Goal: Information Seeking & Learning: Learn about a topic

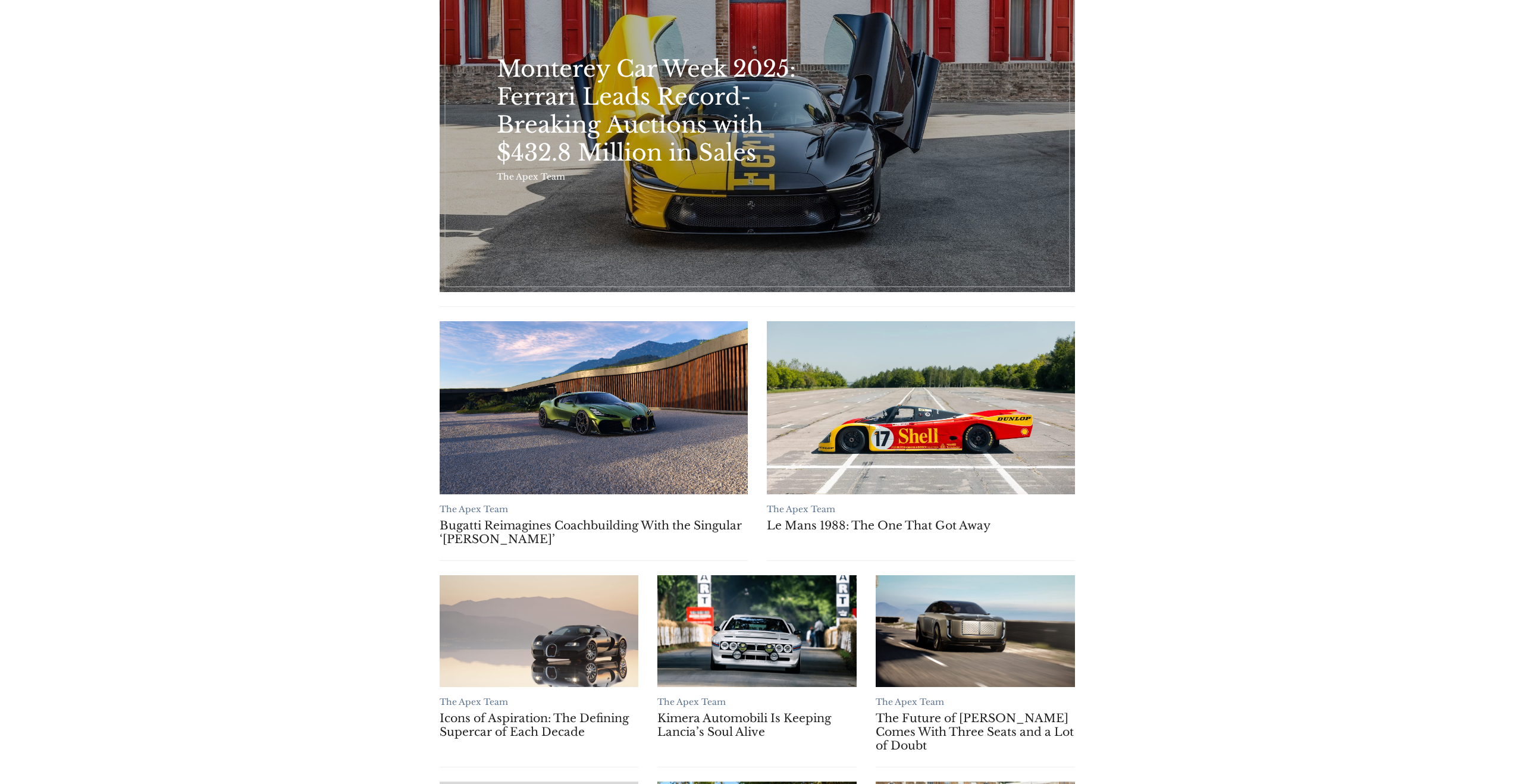
scroll to position [247, 0]
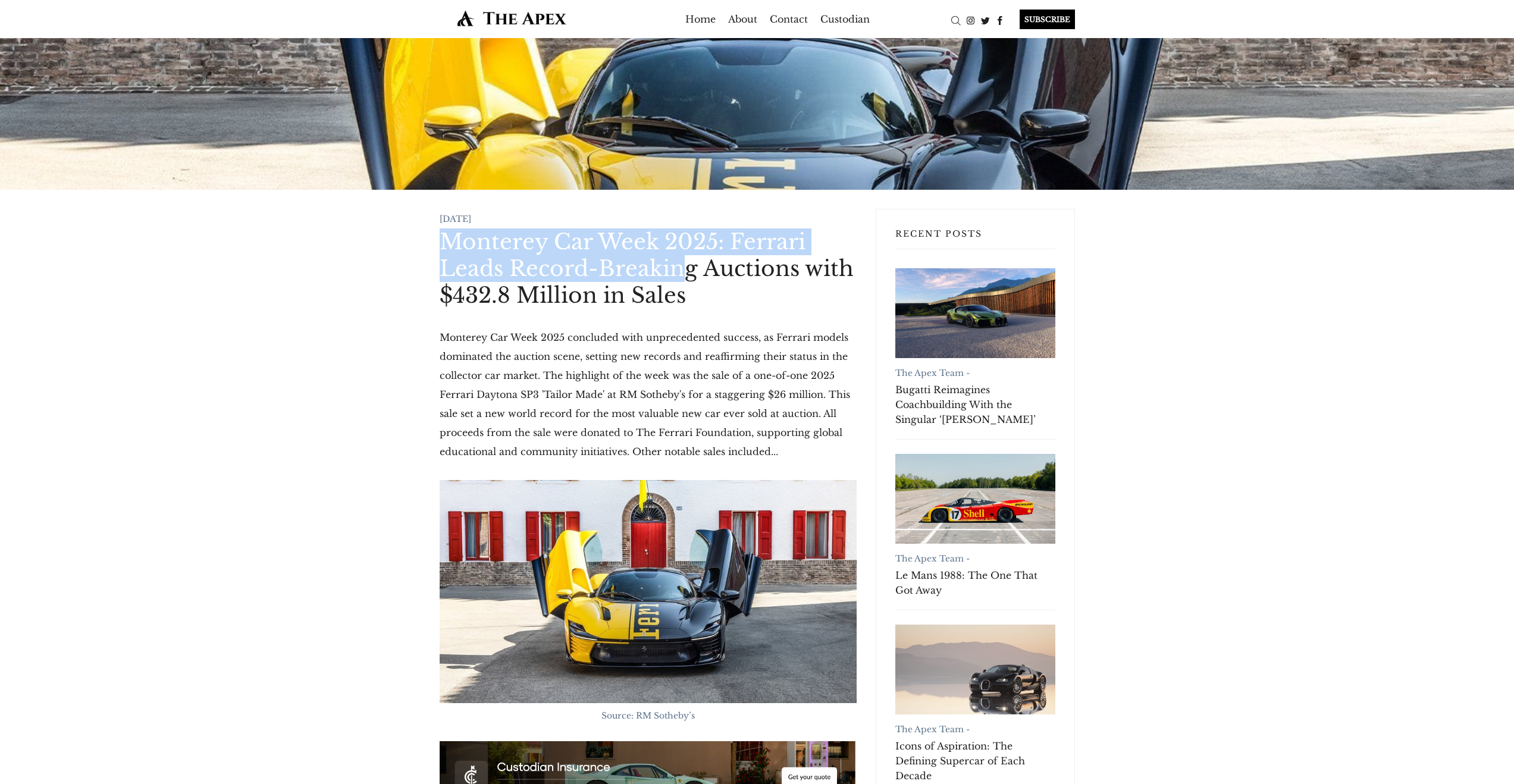
drag, startPoint x: 440, startPoint y: 236, endPoint x: 709, endPoint y: 295, distance: 275.4
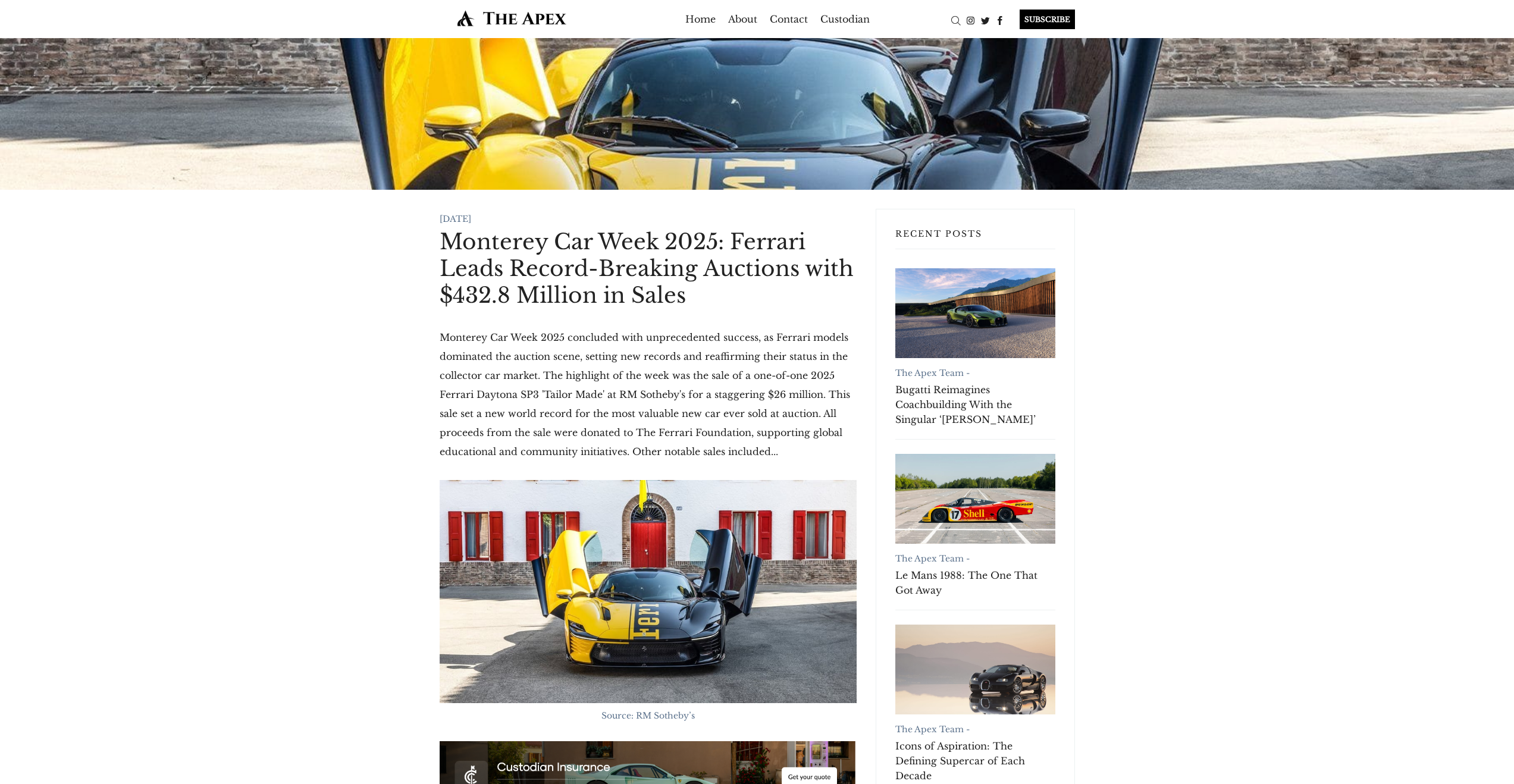
click at [713, 296] on h1 "Monterey Car Week 2025: Ferrari Leads Record-Breaking Auctions with $432.8 Mill…" at bounding box center [648, 269] width 417 height 81
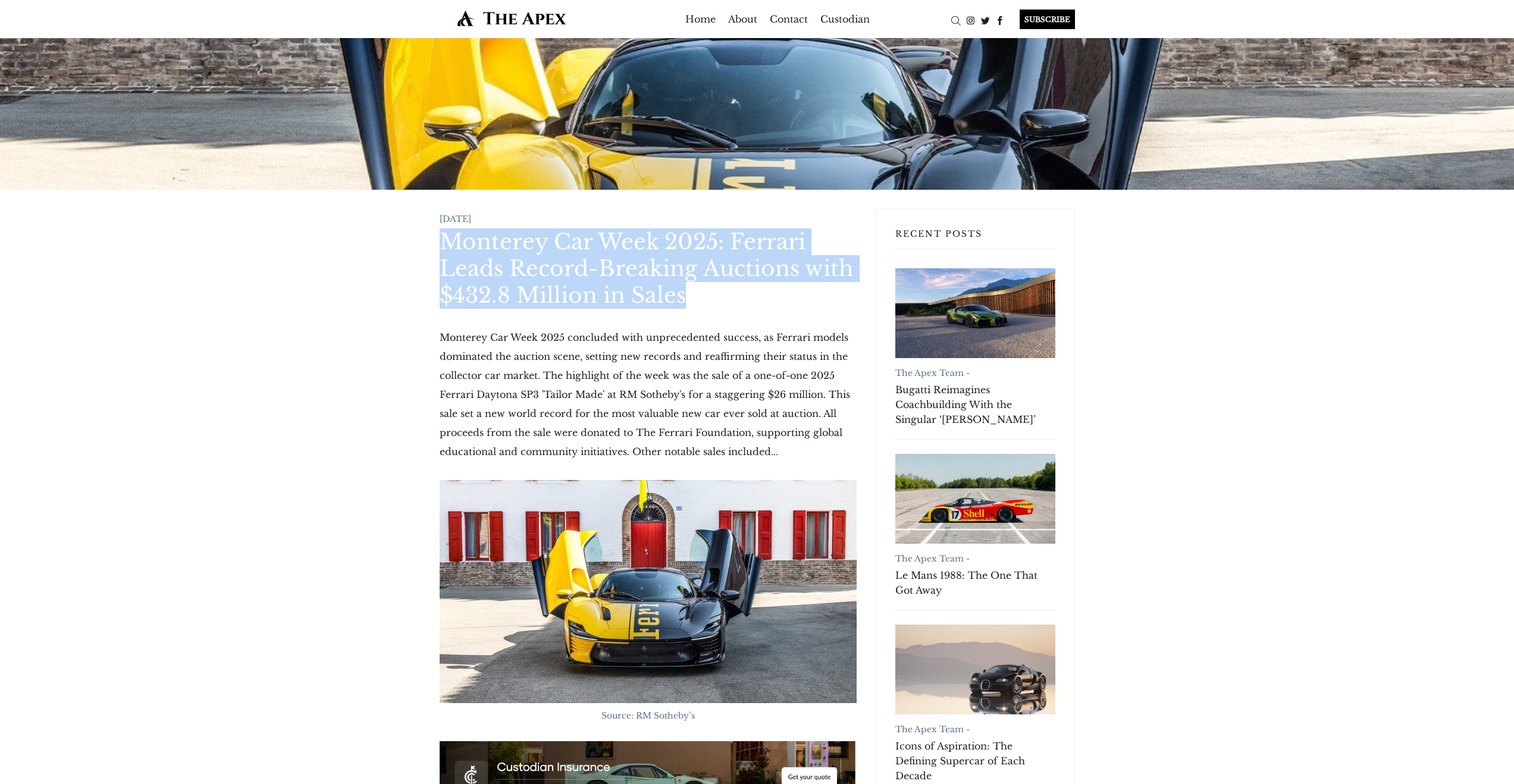
drag, startPoint x: 479, startPoint y: 250, endPoint x: 708, endPoint y: 296, distance: 233.6
click at [708, 296] on h1 "Monterey Car Week 2025: Ferrari Leads Record-Breaking Auctions with $432.8 Mill…" at bounding box center [648, 269] width 417 height 81
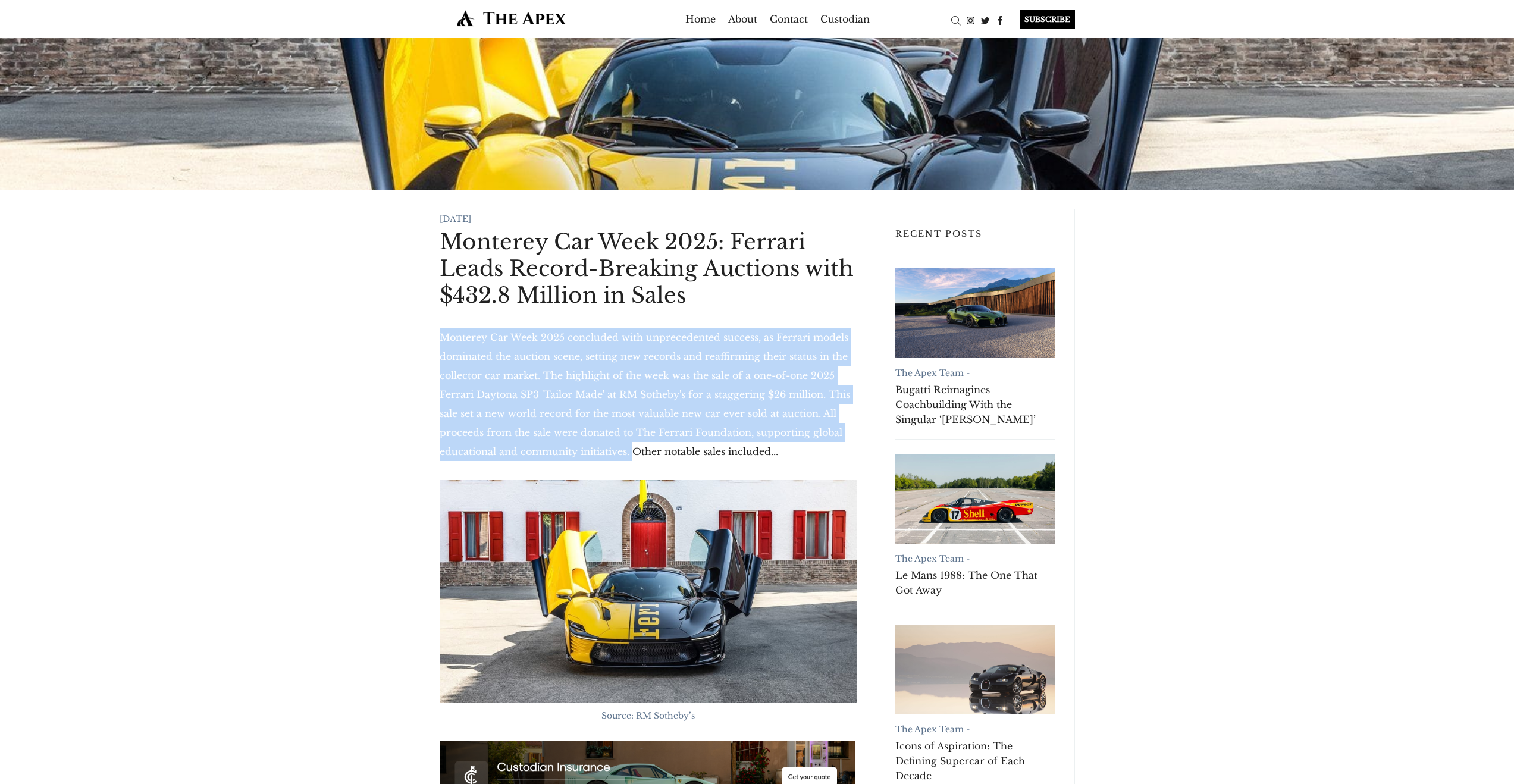
drag, startPoint x: 440, startPoint y: 338, endPoint x: 614, endPoint y: 456, distance: 210.2
click at [614, 456] on p "Monterey Car Week 2025 concluded with unprecedented success, as Ferrari models …" at bounding box center [648, 395] width 417 height 134
copy p "Monterey Car Week 2025 concluded with unprecedented success, as Ferrari models …"
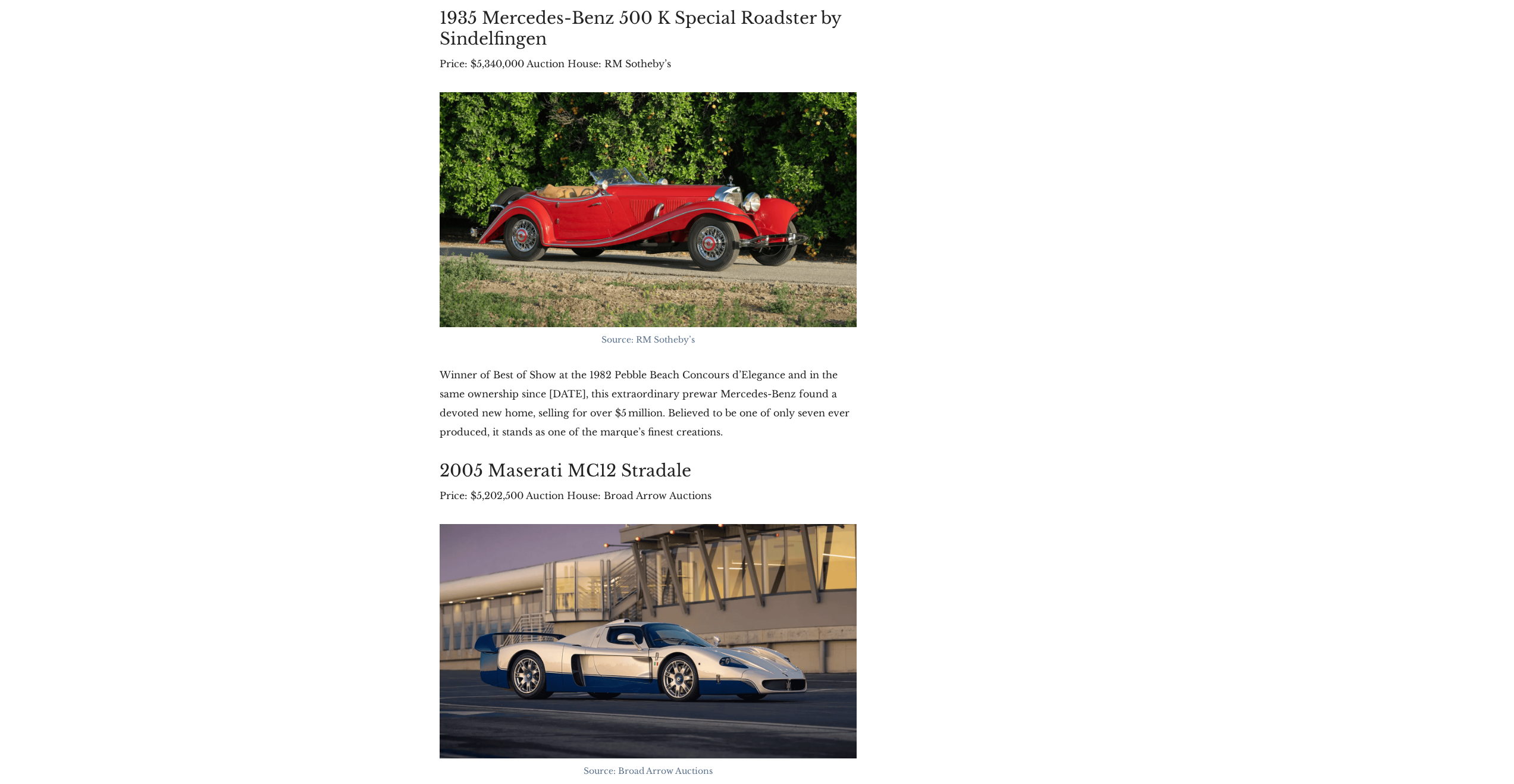
scroll to position [4083, 0]
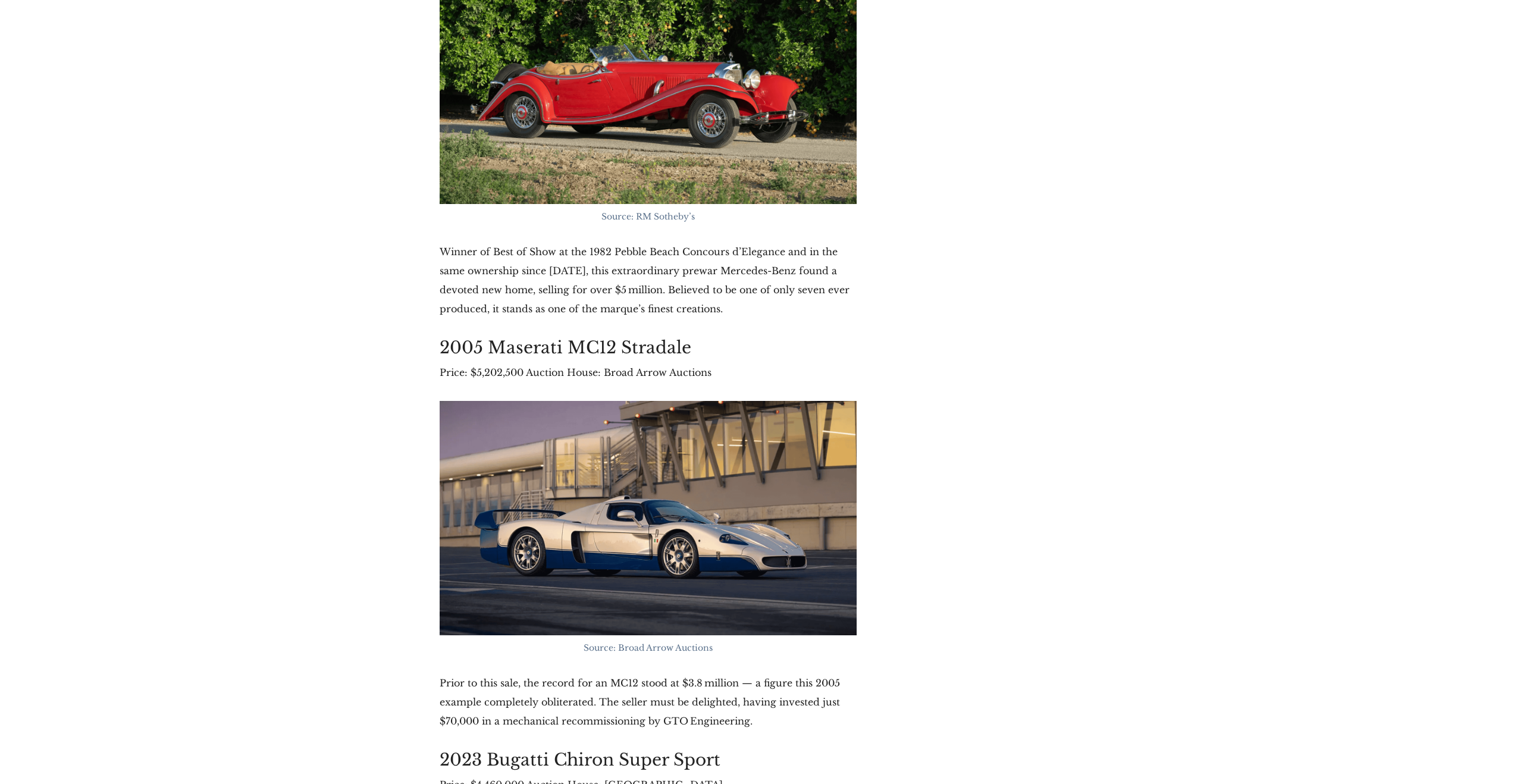
click at [1422, 542] on div "23 Aug 2025 Monterey Car Week 2025: Ferrari Leads Record-Breaking Auctions with…" at bounding box center [757, 51] width 1514 height 7888
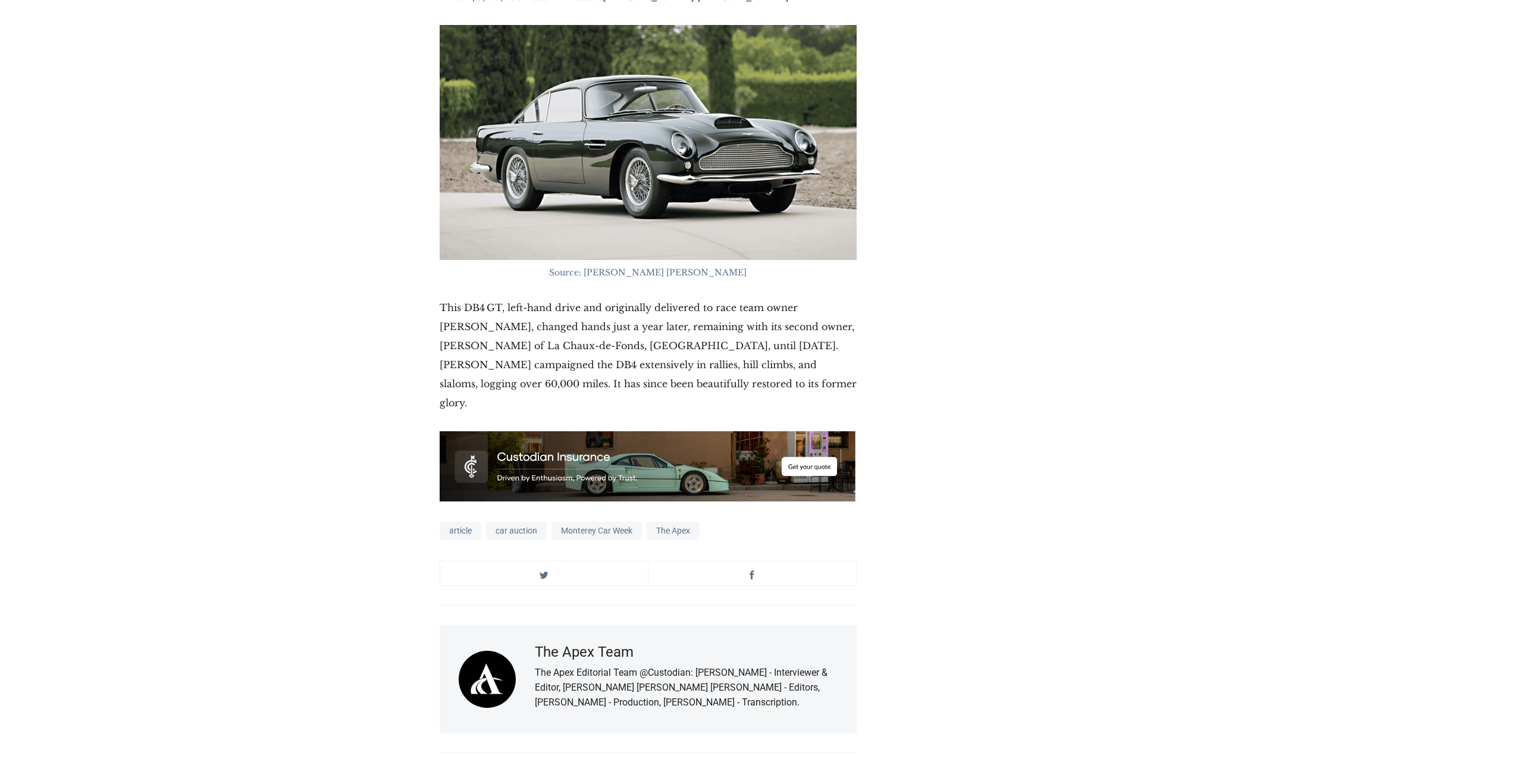
scroll to position [6969, 0]
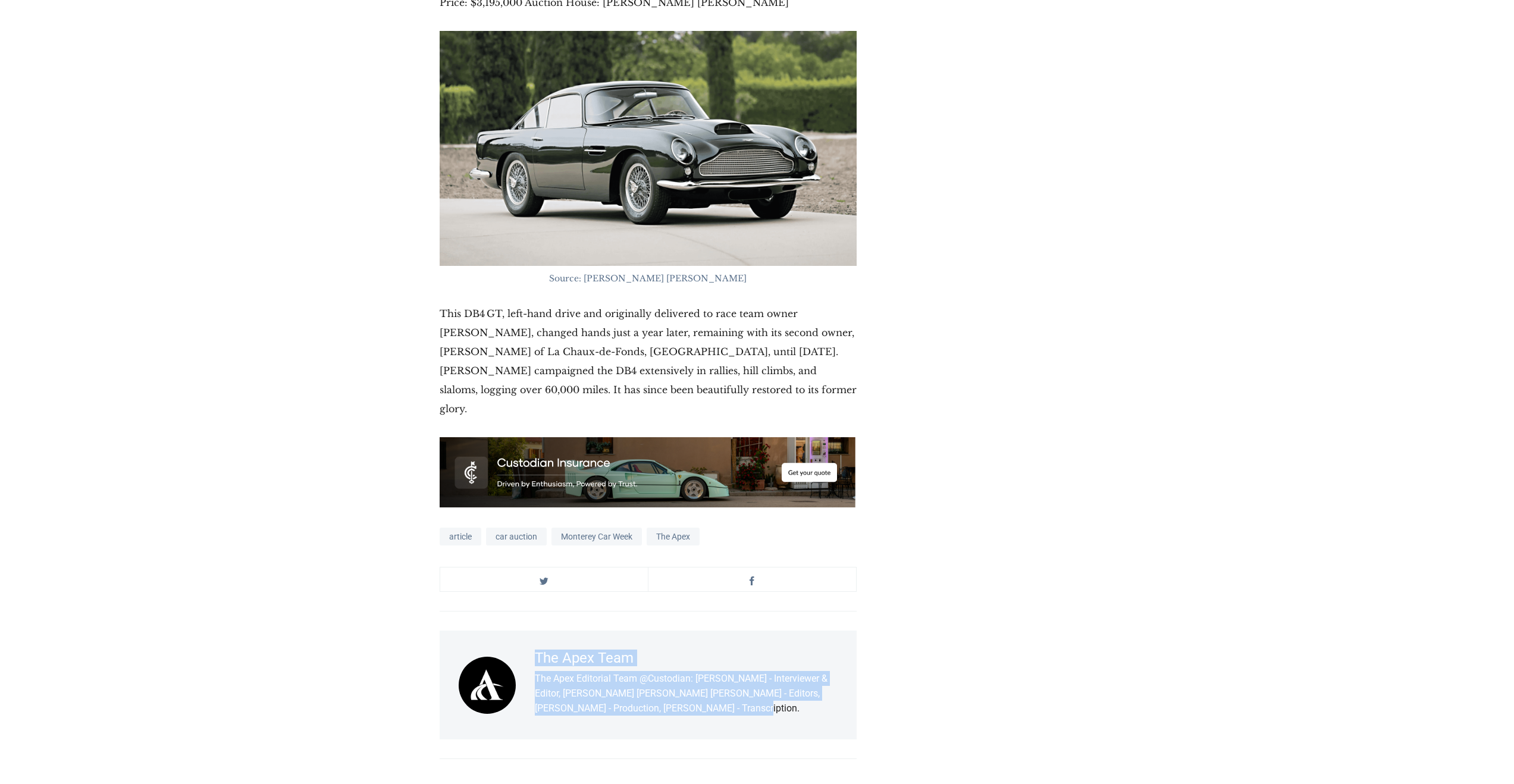
drag, startPoint x: 685, startPoint y: 661, endPoint x: 536, endPoint y: 621, distance: 154.3
click at [536, 649] on div "The Apex Team The Apex Editorial Team @Custodian: Archie Hill - Interviewer & E…" at bounding box center [685, 685] width 302 height 71
copy div "The Apex Team The Apex Editorial Team @Custodian: Archie Hill - Interviewer & E…"
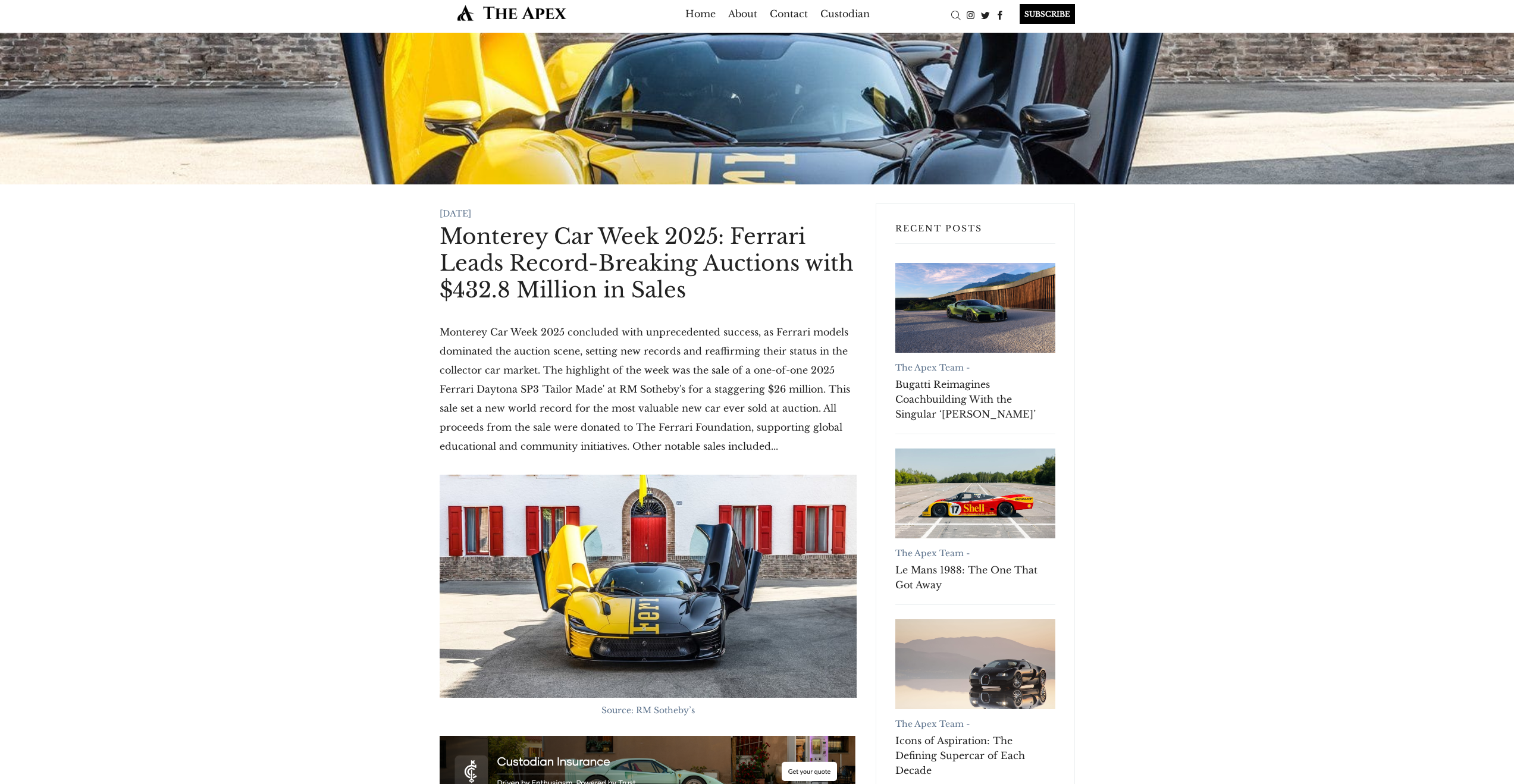
scroll to position [0, 0]
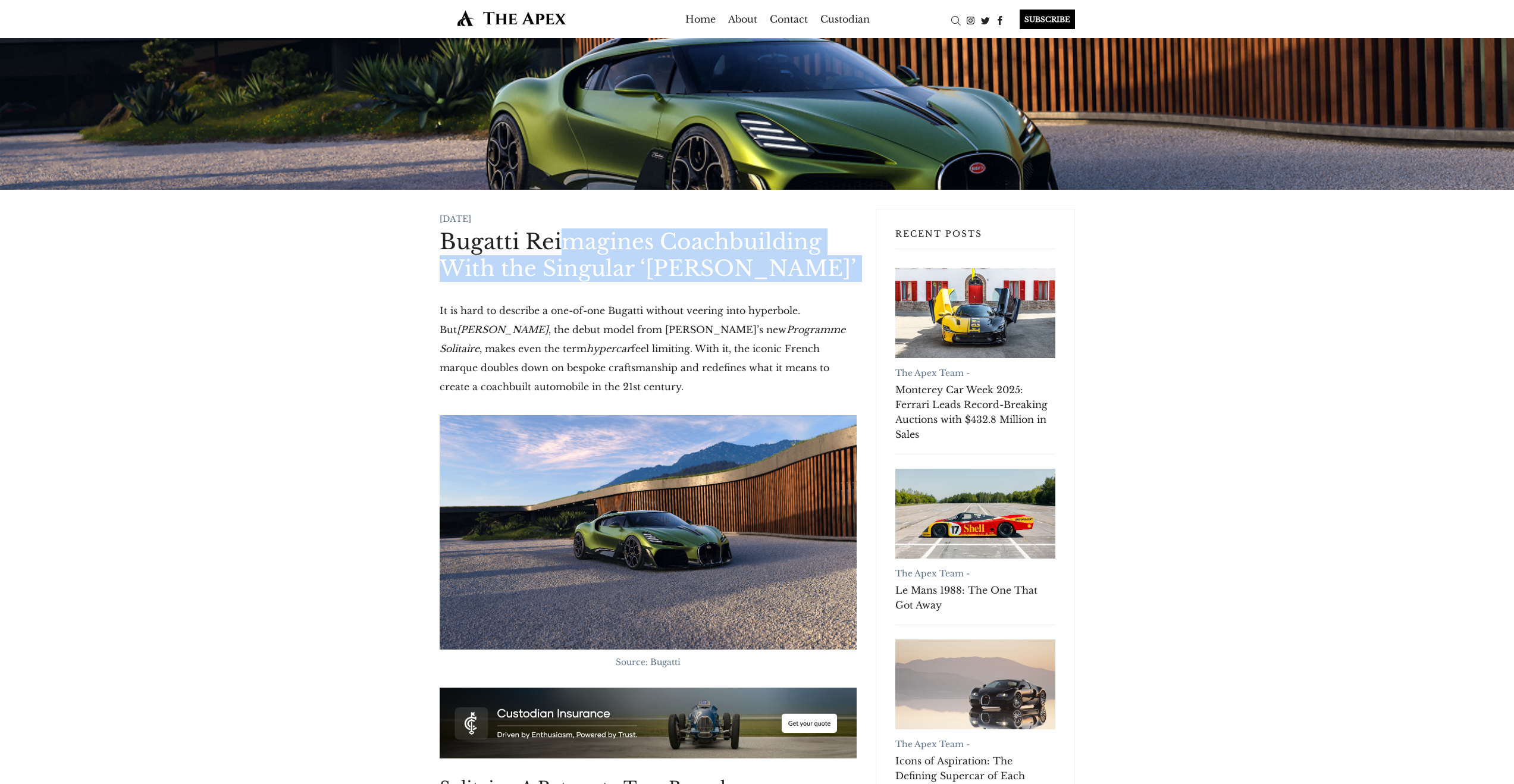
drag, startPoint x: 566, startPoint y: 257, endPoint x: 651, endPoint y: 301, distance: 95.7
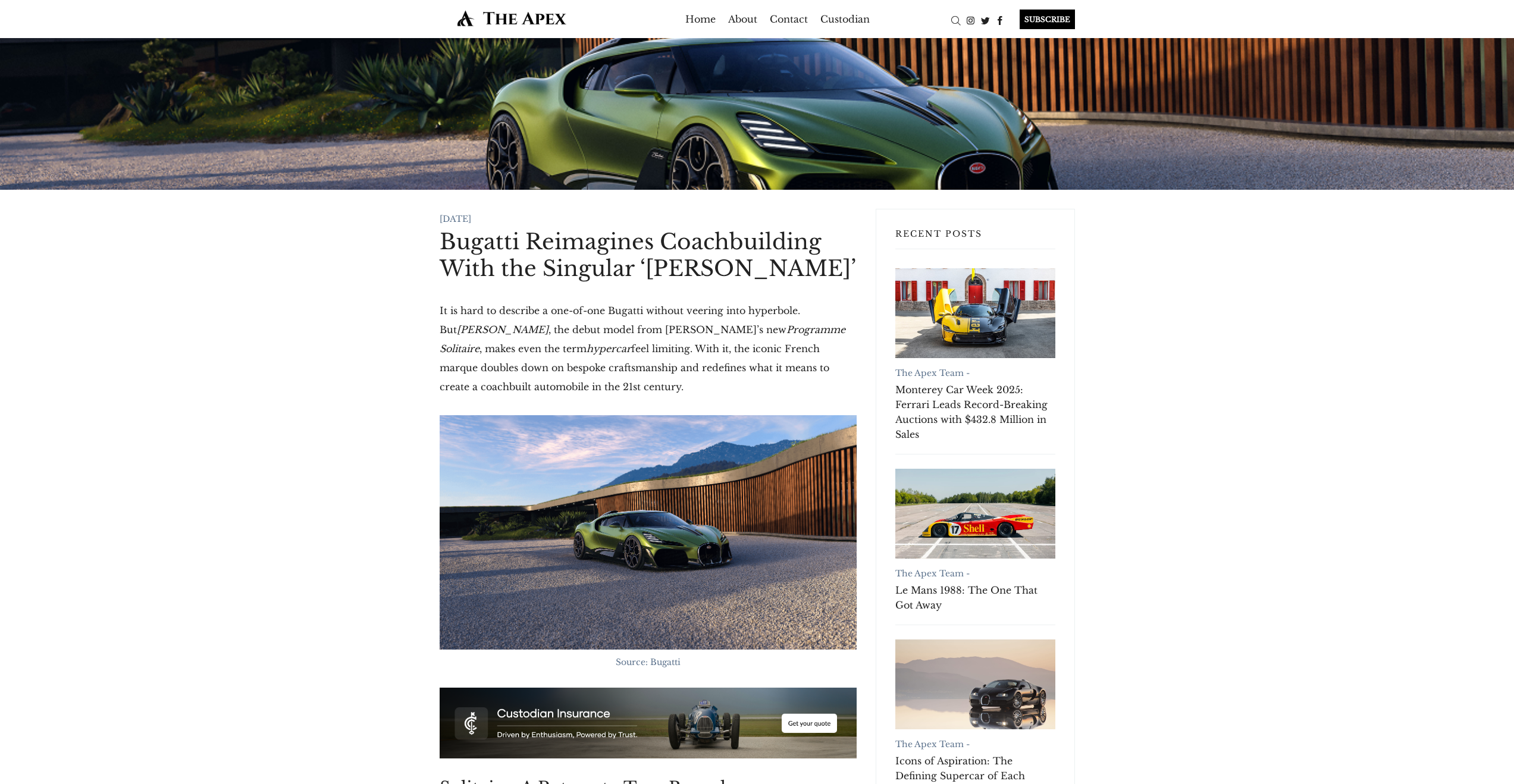
click at [670, 304] on p "It is hard to describe a one-of-one Bugatti without veering into hyperbole. But…" at bounding box center [648, 348] width 417 height 95
drag, startPoint x: 554, startPoint y: 310, endPoint x: 676, endPoint y: 388, distance: 144.8
click at [652, 385] on p "It is hard to describe a one-of-one Bugatti without veering into hyperbole. But…" at bounding box center [648, 348] width 417 height 95
click at [677, 388] on p "It is hard to describe a one-of-one Bugatti without veering into hyperbole. But…" at bounding box center [648, 348] width 417 height 95
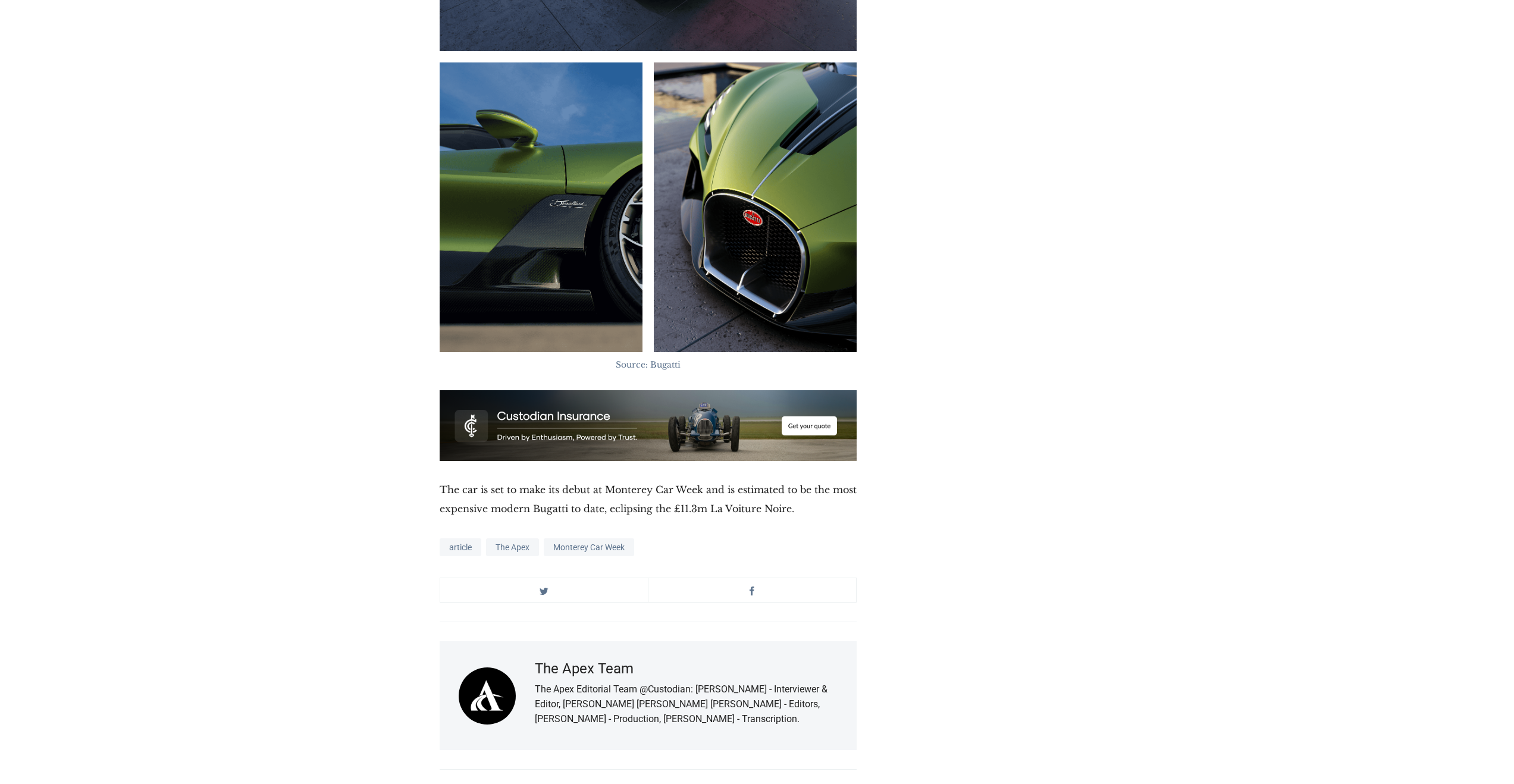
scroll to position [3815, 0]
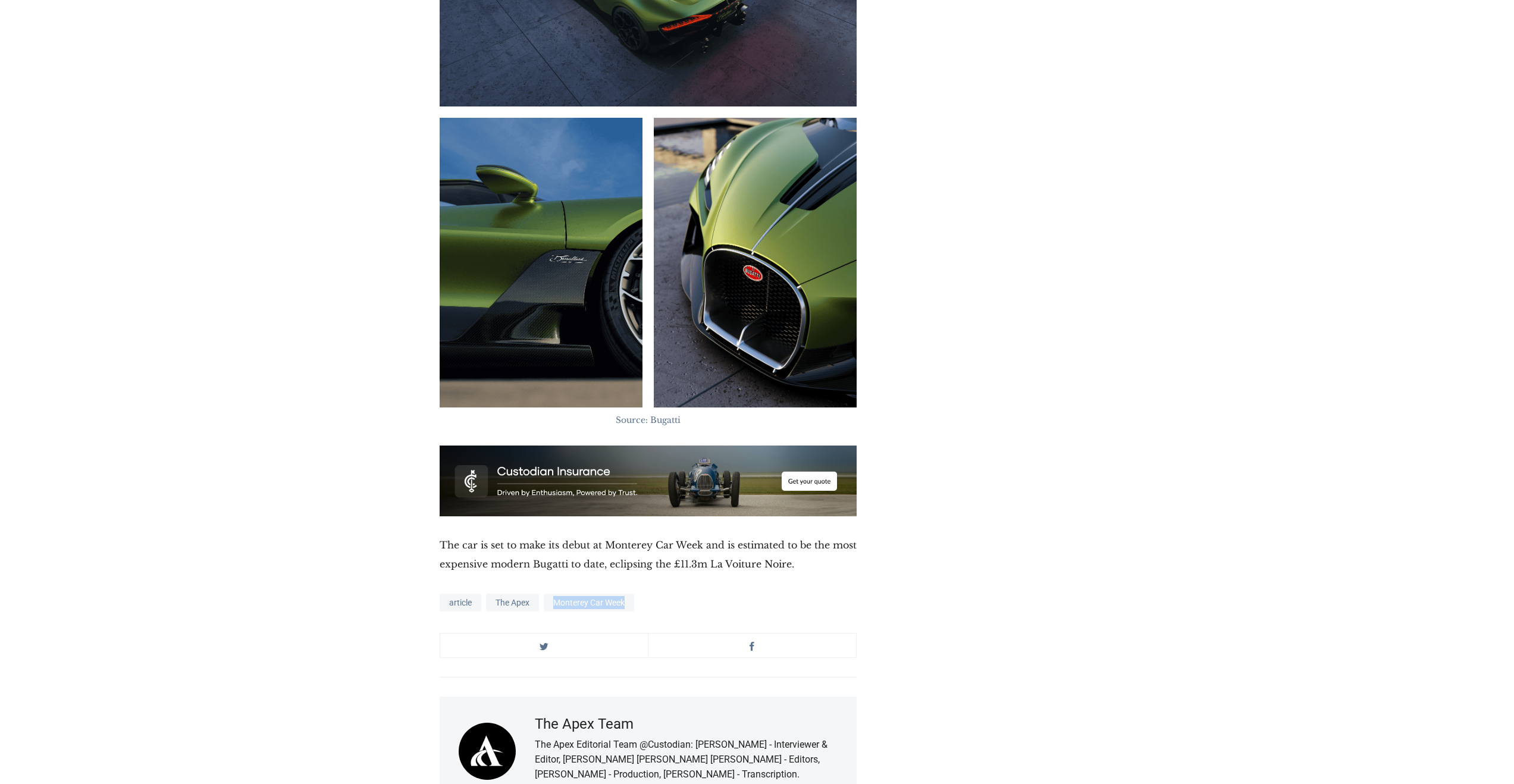
drag, startPoint x: 627, startPoint y: 519, endPoint x: 554, endPoint y: 523, distance: 73.1
click at [554, 593] on div "article The Apex Monterey Car Week" at bounding box center [648, 603] width 417 height 21
copy link "Monterey Car Week"
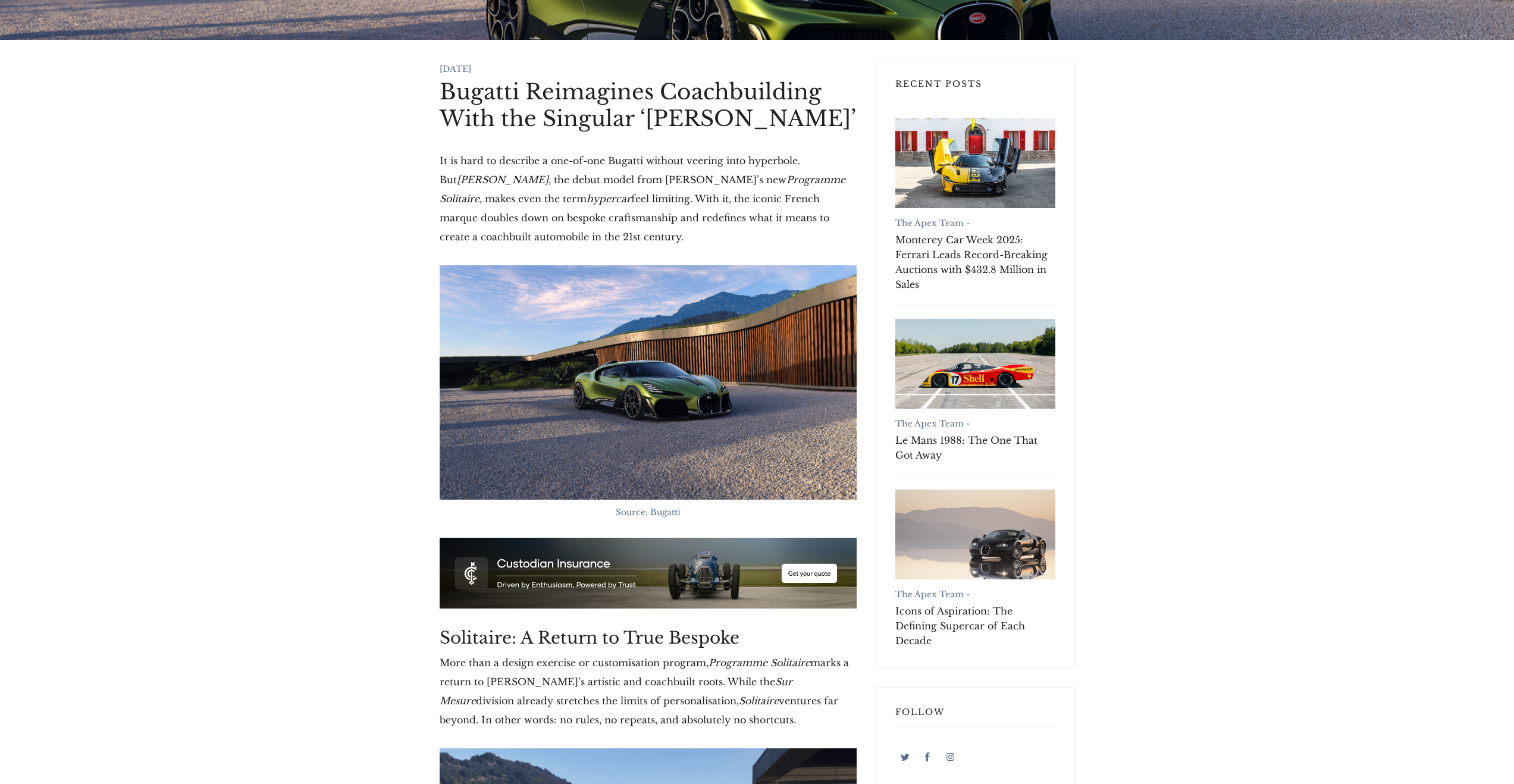
scroll to position [0, 0]
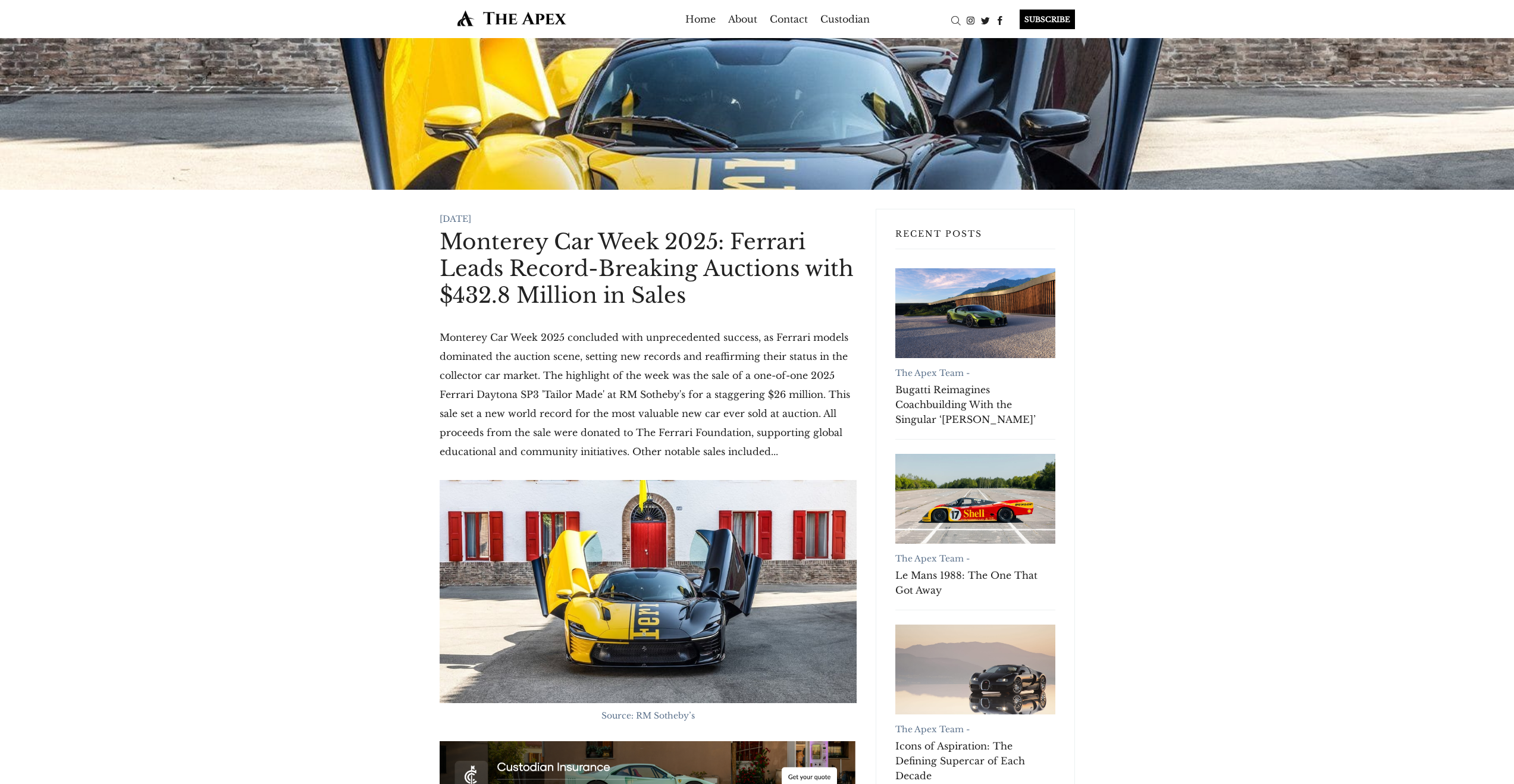
scroll to position [261, 0]
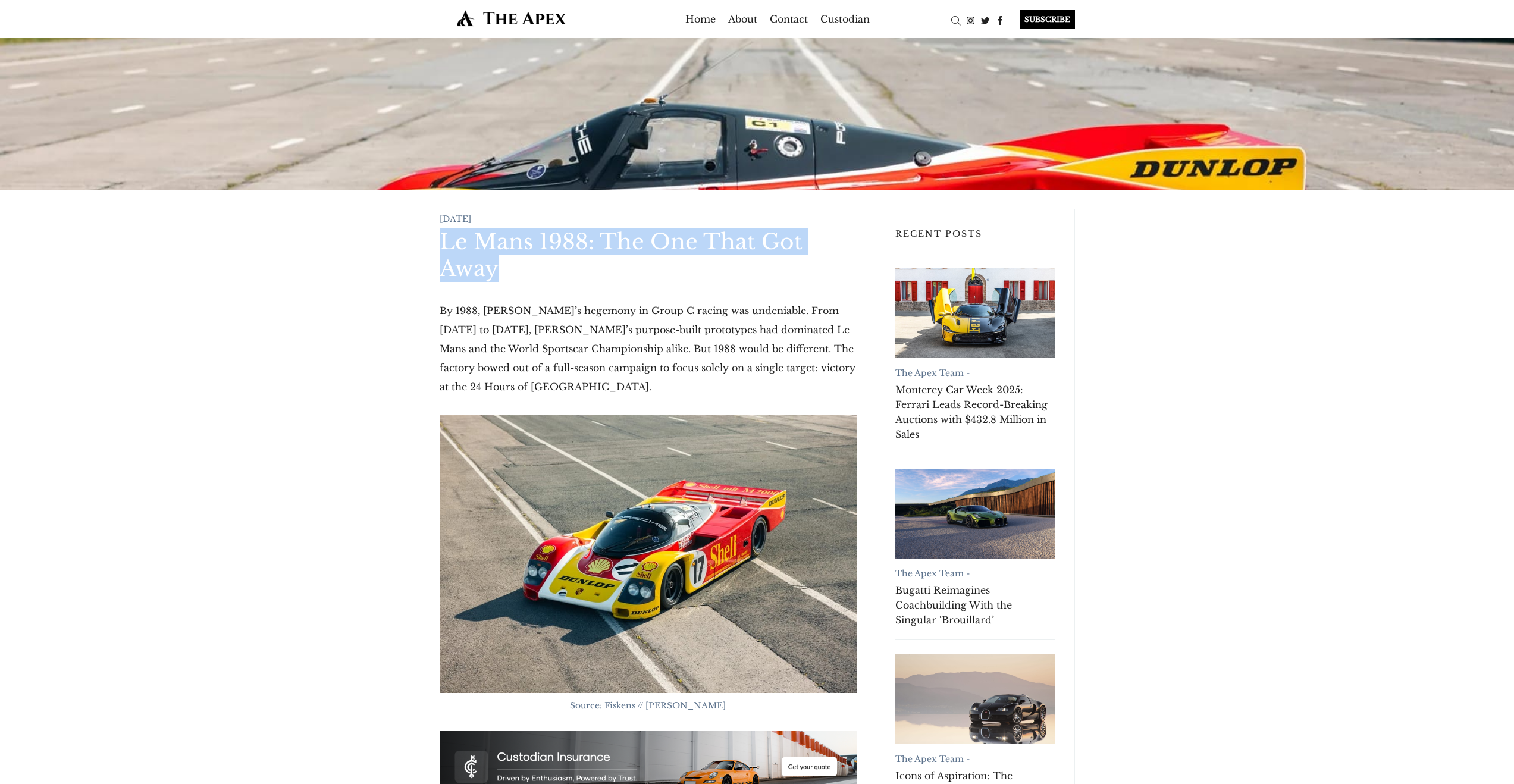
drag, startPoint x: 480, startPoint y: 259, endPoint x: 440, endPoint y: 242, distance: 43.5
click at [440, 242] on h1 "Le Mans 1988: The One That Got Away" at bounding box center [648, 255] width 417 height 53
copy h1 "Le Mans 1988: The One That Got Away"
drag, startPoint x: 558, startPoint y: 286, endPoint x: 537, endPoint y: 279, distance: 22.1
